Goal: Transaction & Acquisition: Purchase product/service

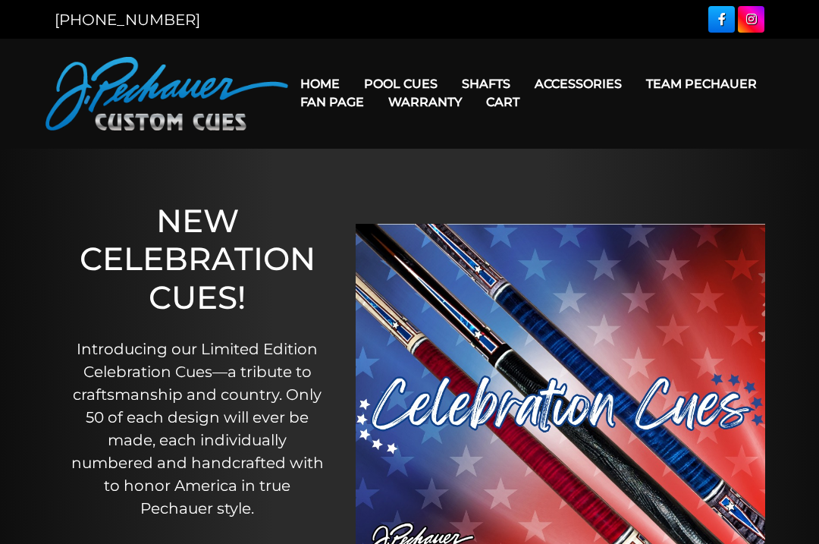
click at [634, 88] on link "Team Pechauer" at bounding box center [701, 83] width 135 height 39
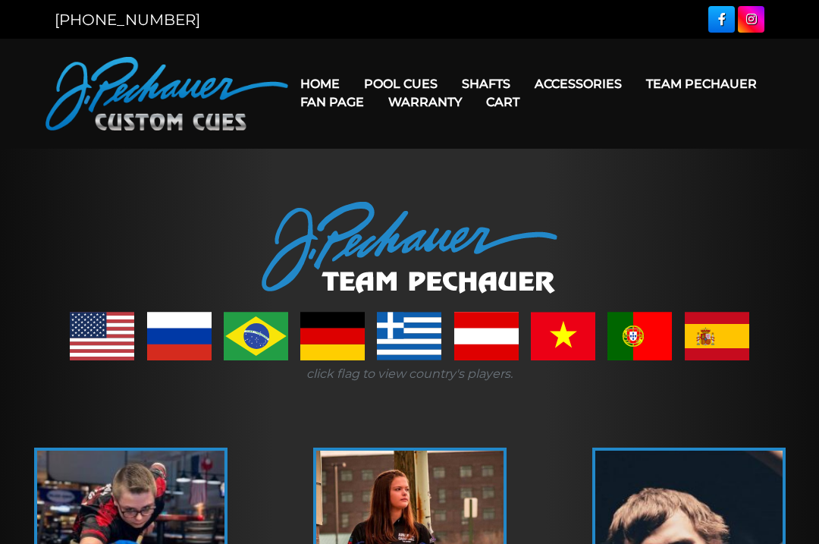
click at [489, 159] on link "Pro Series (R) – NEW" at bounding box center [446, 148] width 186 height 21
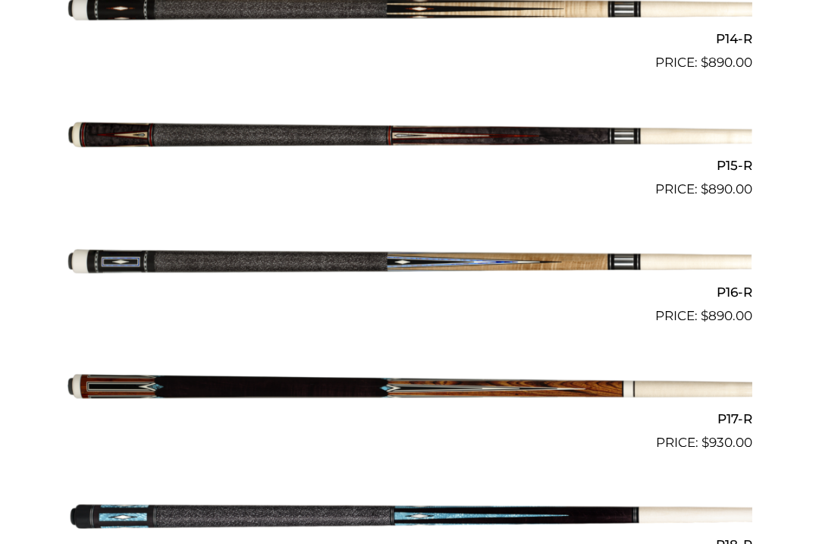
scroll to position [2258, 0]
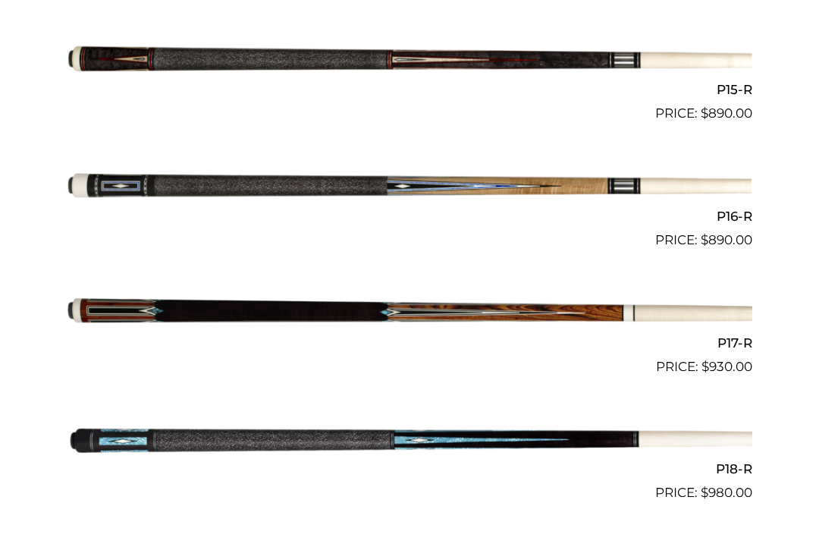
click at [357, 182] on img at bounding box center [409, 187] width 685 height 114
